Goal: Contribute content

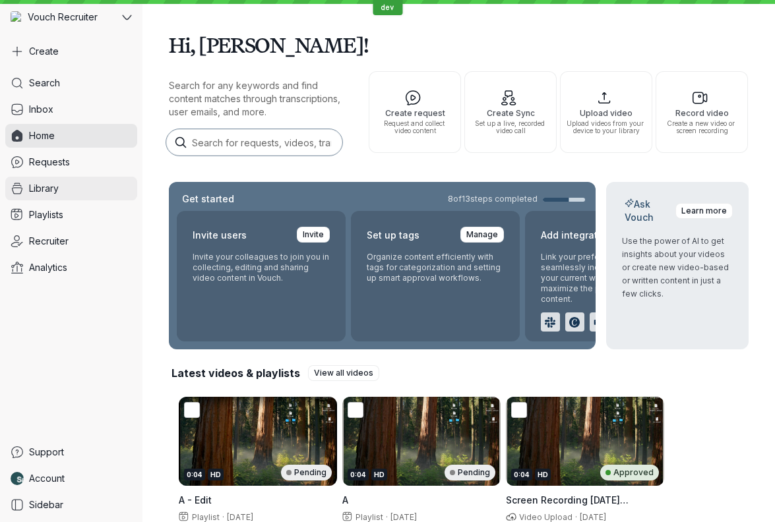
click at [87, 194] on link "Library" at bounding box center [71, 189] width 132 height 24
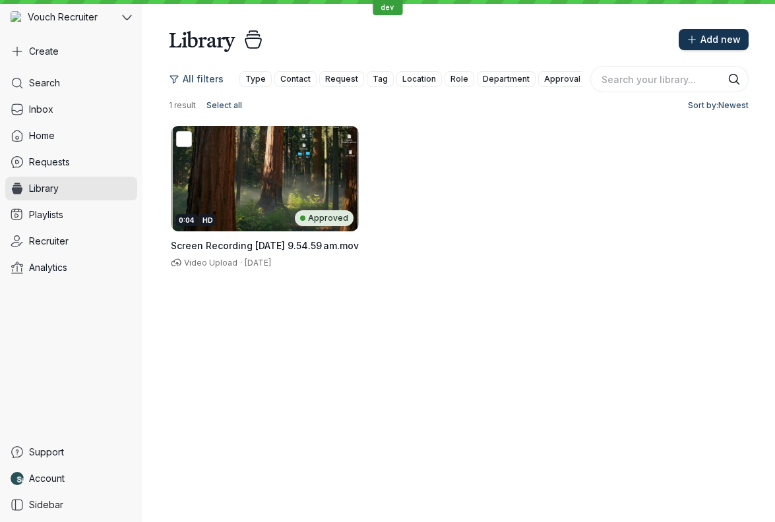
click at [705, 31] on button "Add new" at bounding box center [714, 39] width 70 height 21
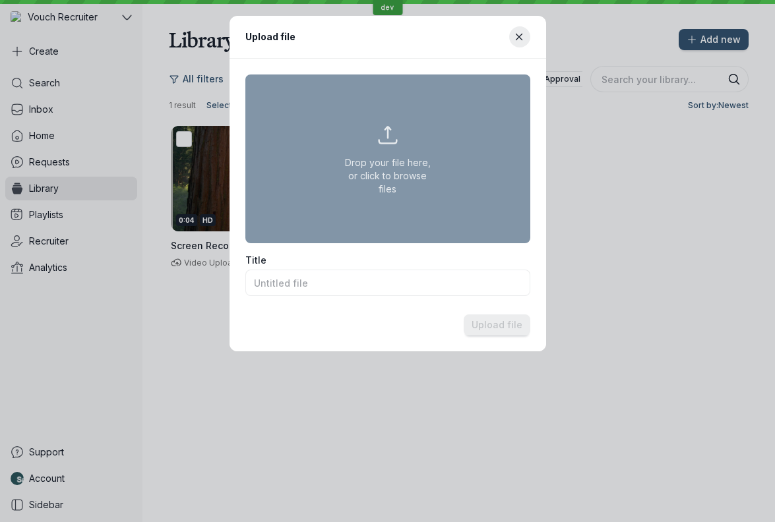
type input "Screenshot [DATE] 1.47.00 pm.png"
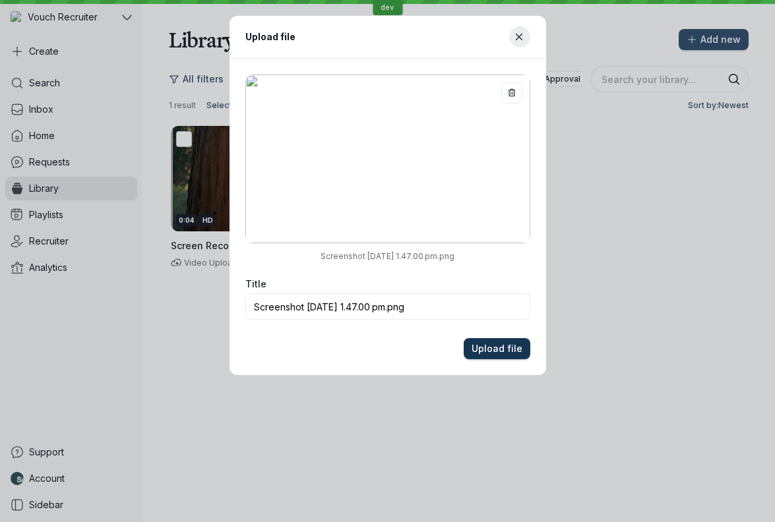
click at [510, 350] on span "Upload file" at bounding box center [496, 348] width 51 height 13
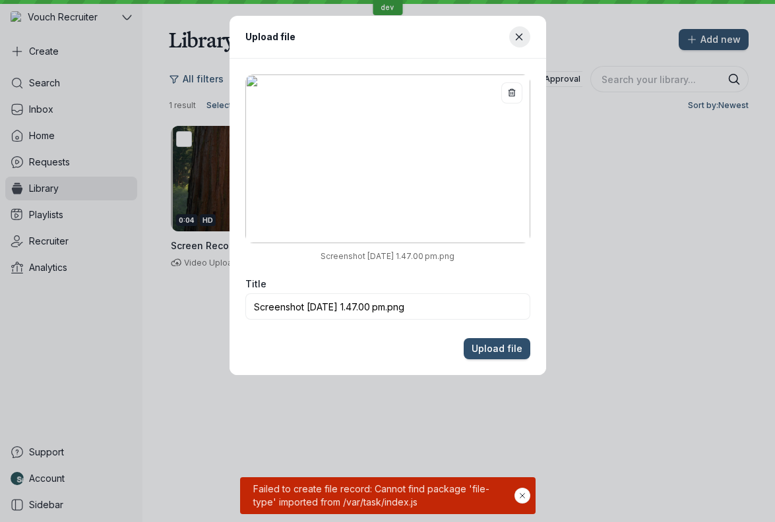
click at [471, 488] on span "Failed to create file record: Cannot find package 'file-type' imported from /va…" at bounding box center [383, 496] width 264 height 26
drag, startPoint x: 471, startPoint y: 488, endPoint x: 262, endPoint y: 502, distance: 209.5
click at [262, 502] on span "Failed to create file record: Cannot find package 'file-type' imported from /va…" at bounding box center [383, 496] width 264 height 26
drag, startPoint x: 262, startPoint y: 502, endPoint x: 469, endPoint y: 493, distance: 206.6
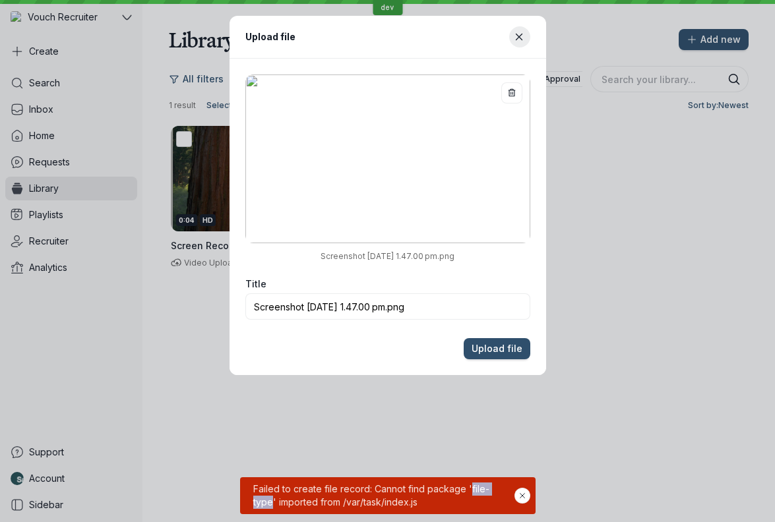
click at [469, 493] on span "Failed to create file record: Cannot find package 'file-type' imported from /va…" at bounding box center [383, 496] width 264 height 26
drag, startPoint x: 469, startPoint y: 493, endPoint x: 264, endPoint y: 505, distance: 205.5
click at [264, 506] on span "Failed to create file record: Cannot find package 'file-type' imported from /va…" at bounding box center [383, 496] width 264 height 26
click at [264, 505] on span "Failed to create file record: Cannot find package 'file-type' imported from /va…" at bounding box center [383, 496] width 264 height 26
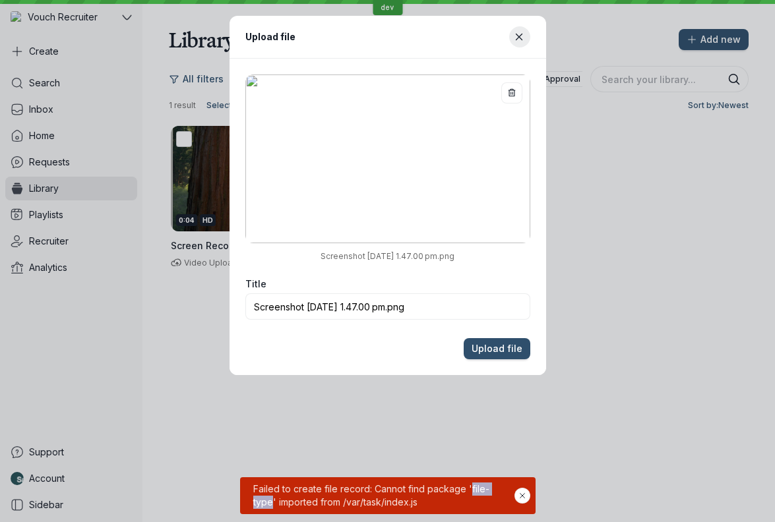
drag, startPoint x: 264, startPoint y: 505, endPoint x: 471, endPoint y: 487, distance: 208.5
click at [471, 487] on span "Failed to create file record: Cannot find package 'file-type' imported from /va…" at bounding box center [383, 496] width 264 height 26
drag, startPoint x: 471, startPoint y: 487, endPoint x: 262, endPoint y: 500, distance: 210.1
click at [262, 500] on span "Failed to create file record: Cannot find package 'file-type' imported from /va…" at bounding box center [383, 496] width 264 height 26
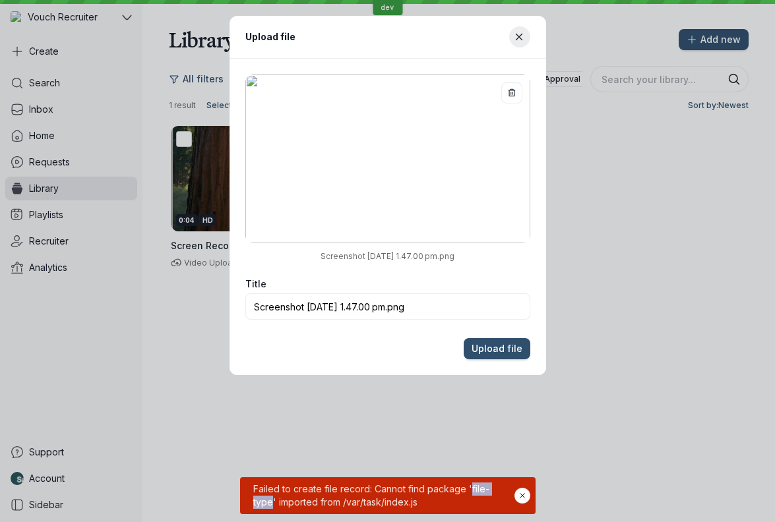
click at [262, 500] on span "Failed to create file record: Cannot find package 'file-type' imported from /va…" at bounding box center [383, 496] width 264 height 26
drag, startPoint x: 262, startPoint y: 500, endPoint x: 472, endPoint y: 488, distance: 210.7
click at [473, 488] on span "Failed to create file record: Cannot find package 'file-type' imported from /va…" at bounding box center [383, 496] width 264 height 26
